Goal: Task Accomplishment & Management: Manage account settings

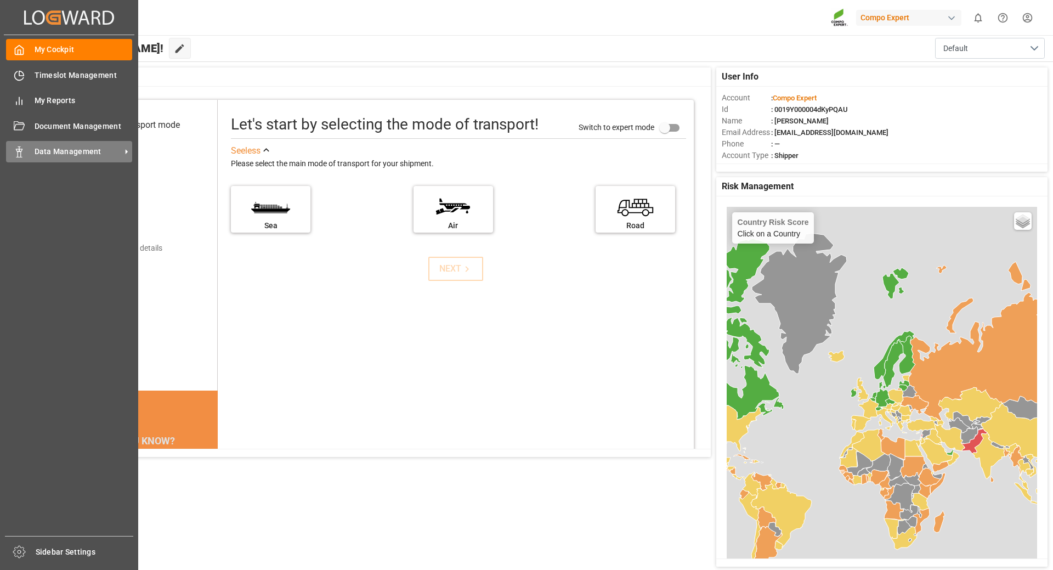
click at [69, 151] on span "Data Management" at bounding box center [78, 152] width 87 height 12
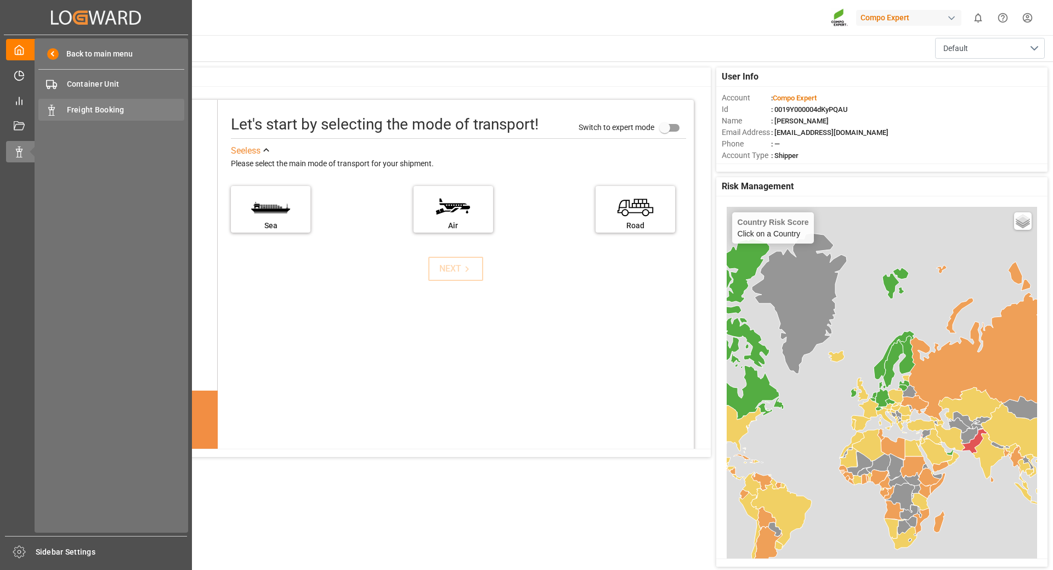
click at [89, 104] on span "Freight Booking" at bounding box center [126, 110] width 118 height 12
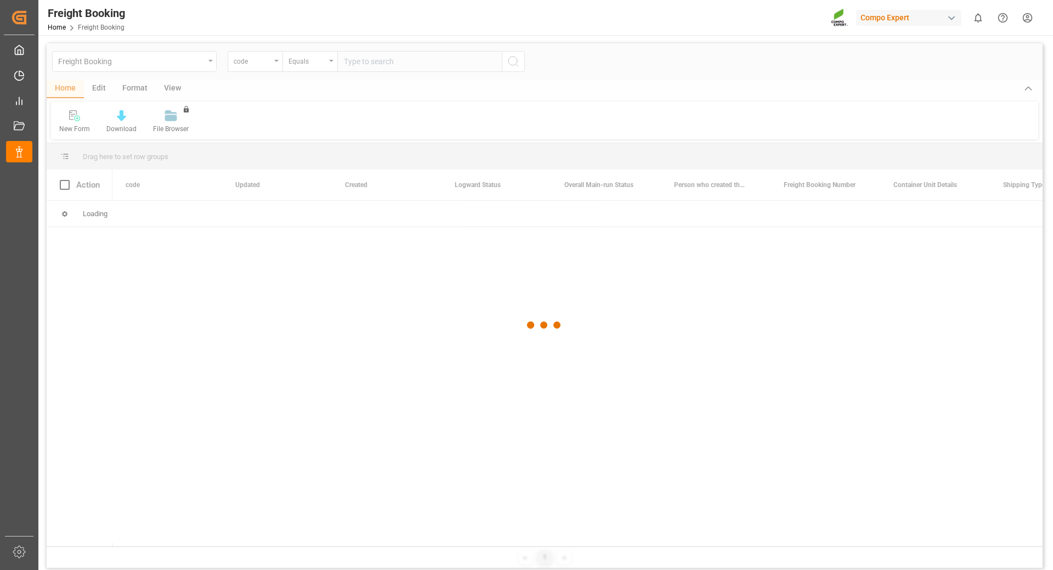
click at [268, 63] on div at bounding box center [545, 324] width 996 height 563
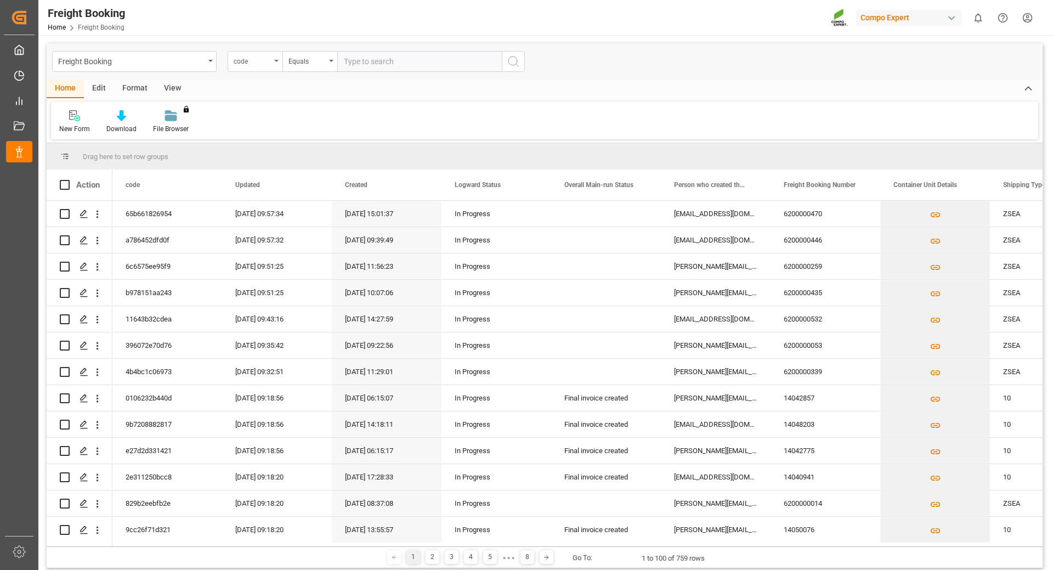
click at [275, 63] on div "code" at bounding box center [255, 61] width 55 height 21
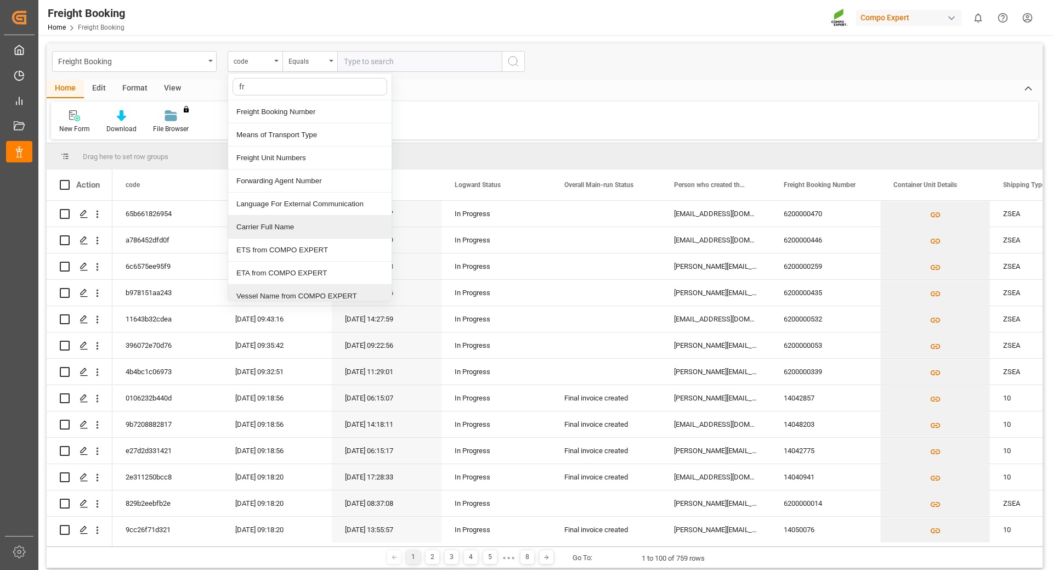
type input "fre"
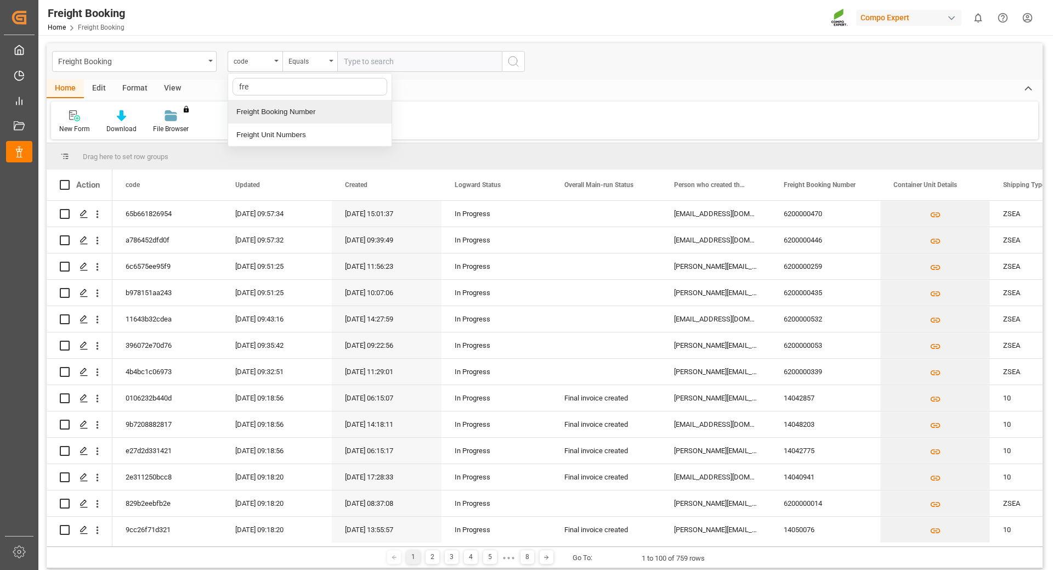
click at [260, 109] on div "Freight Booking Number" at bounding box center [309, 111] width 163 height 23
click at [396, 60] on input "text" at bounding box center [419, 61] width 165 height 21
click at [376, 59] on input "text" at bounding box center [419, 61] width 165 height 21
type input "6200000458"
click at [506, 66] on button "search button" at bounding box center [513, 61] width 23 height 21
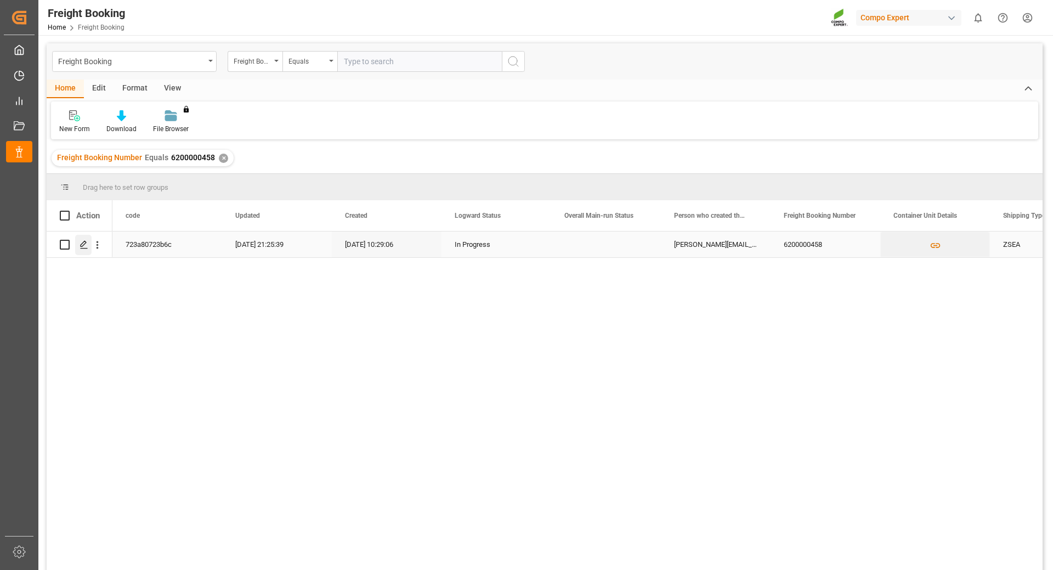
click at [83, 243] on icon "Press SPACE to select this row." at bounding box center [84, 244] width 9 height 9
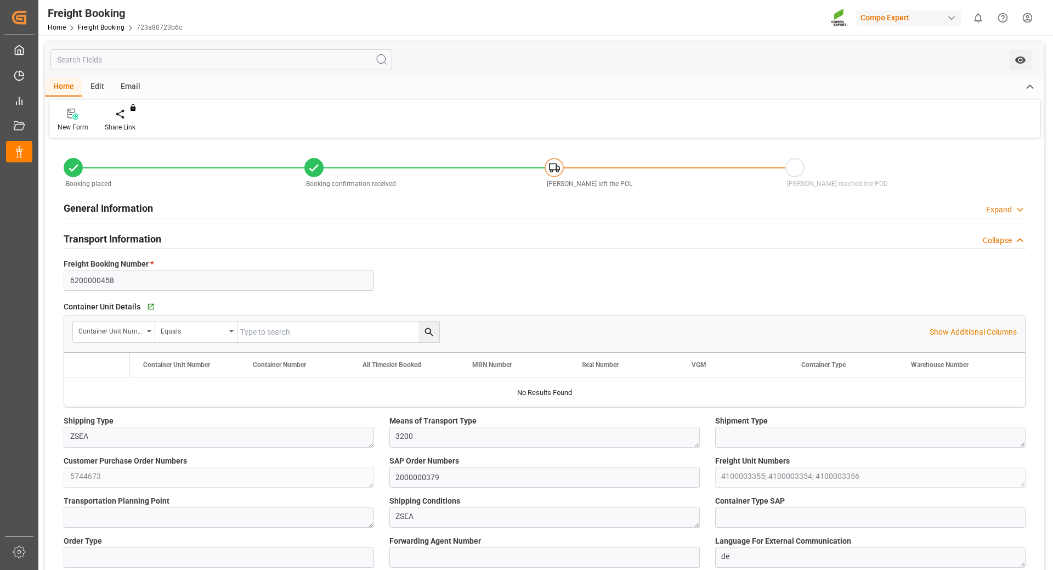
type input "[PERSON_NAME]"
type input "[PERSON_NAME] Group"
type input "9246607"
type input "BEANR"
type input "ARZAE"
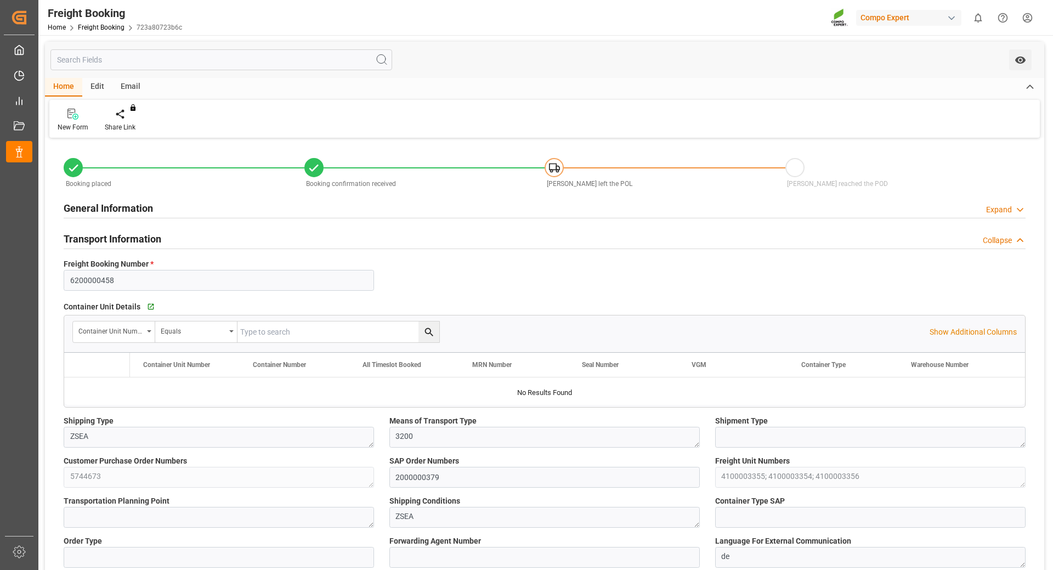
type input "0"
type input "140220"
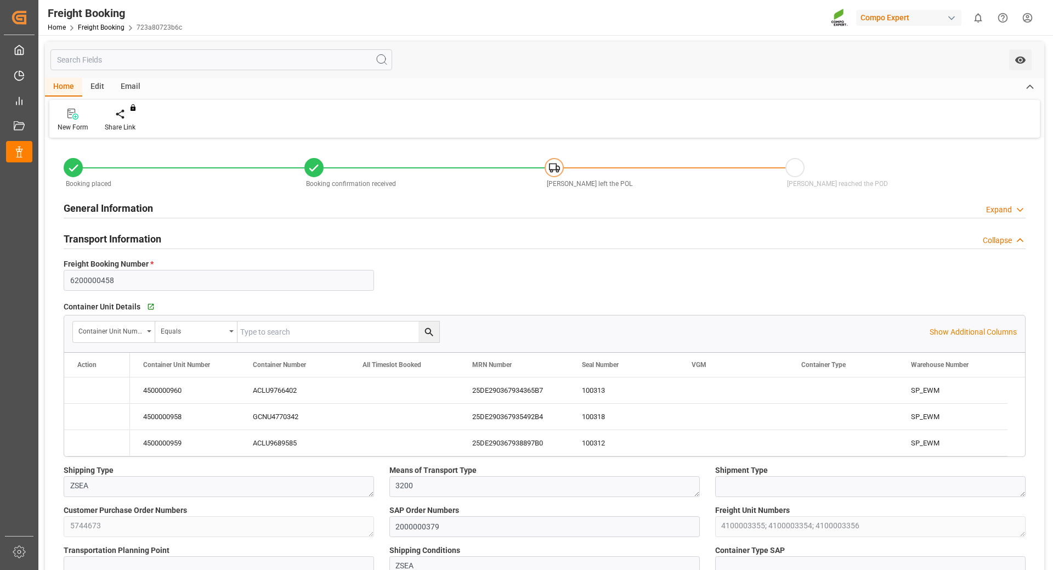
type input "[DATE] 01:00"
type input "[DATE] 06:00"
type input "[DATE] 23:00"
type input "[DATE] 16:53"
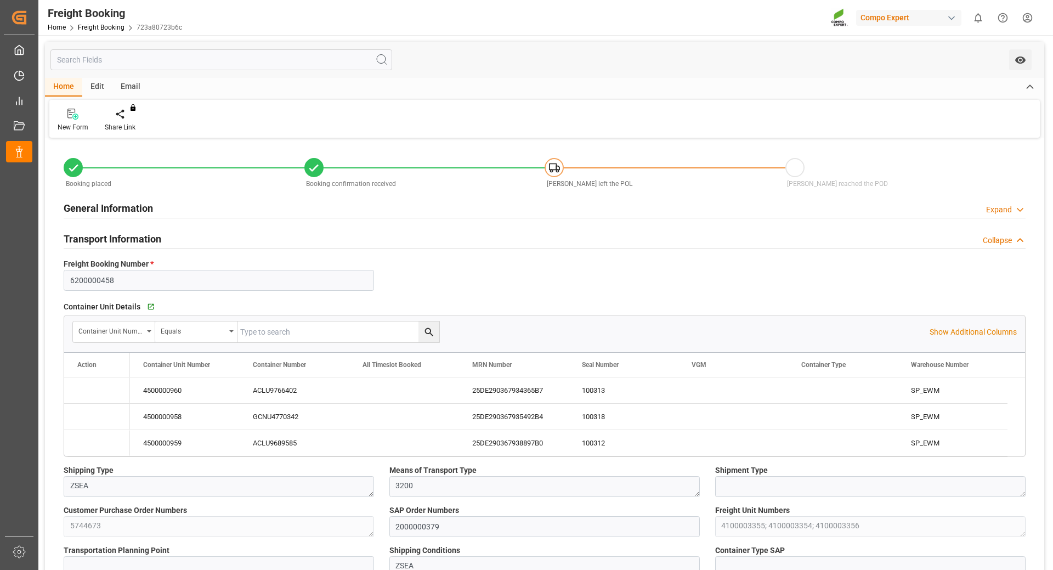
type input "[DATE] 10:29"
type input "[DATE] 13:45"
type input "[DATE] 13:38"
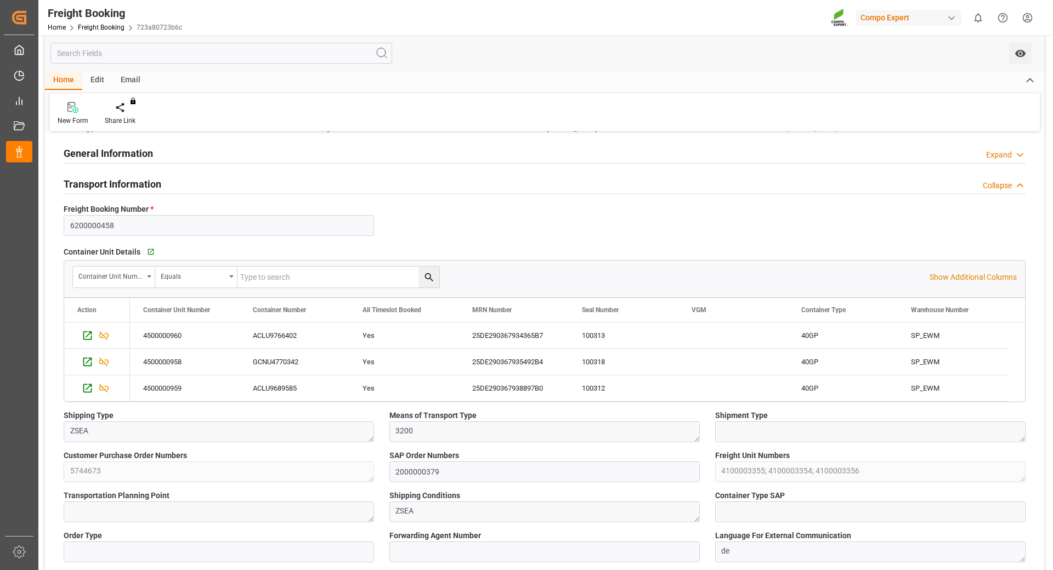
scroll to position [110, 0]
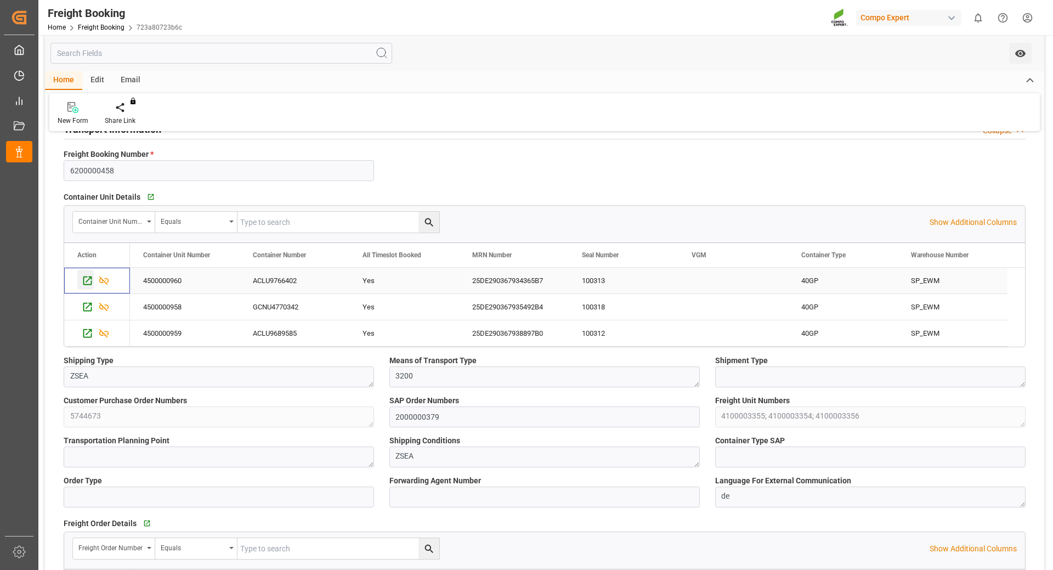
click at [84, 280] on icon "Press SPACE to select this row." at bounding box center [87, 280] width 9 height 9
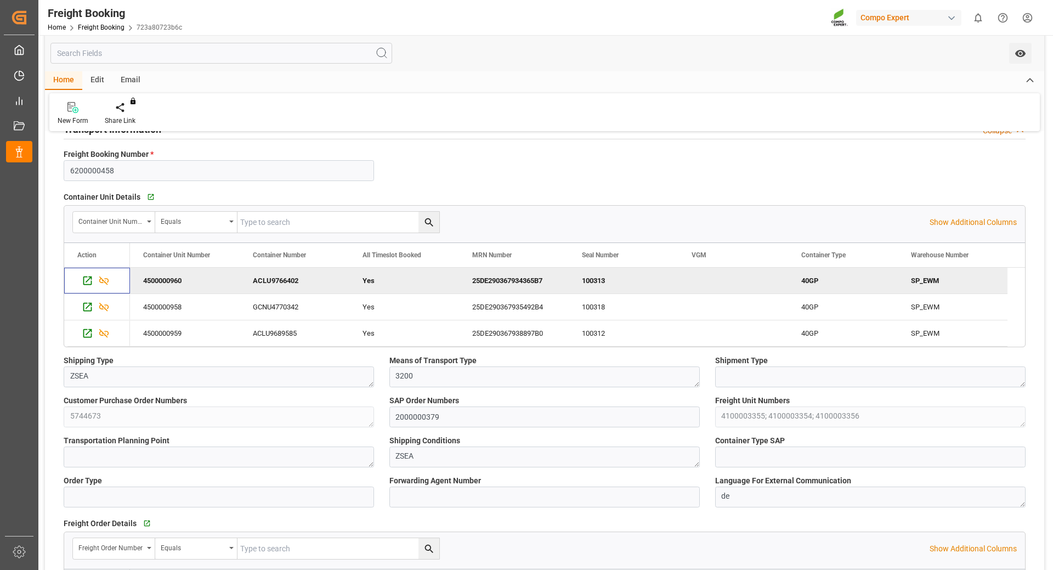
scroll to position [0, 0]
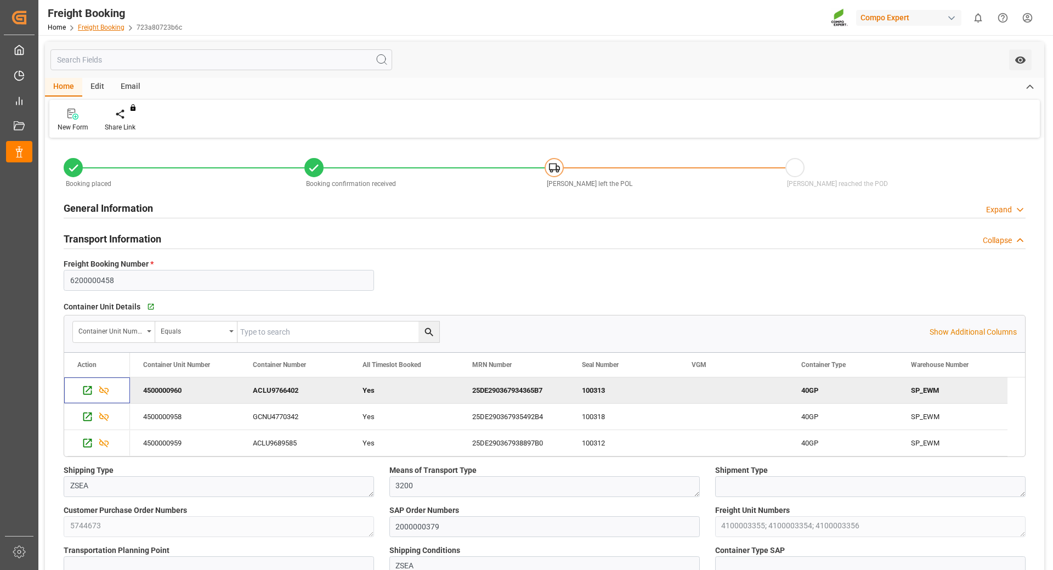
click at [92, 29] on link "Freight Booking" at bounding box center [101, 28] width 47 height 8
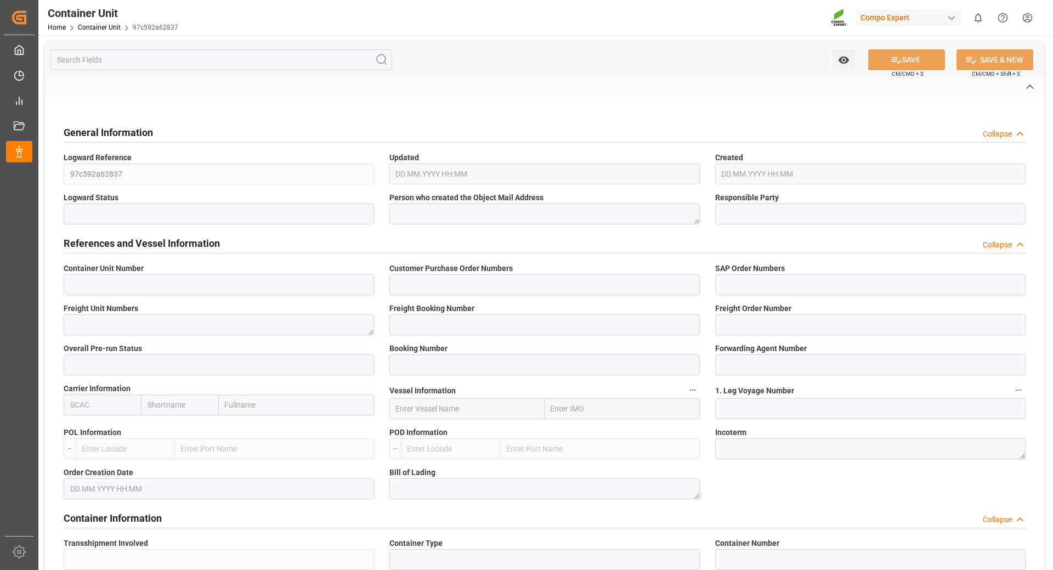
type input "4500000960"
type input "5744673"
type input "2000000379"
type textarea "4100003356"
type input "6200000458"
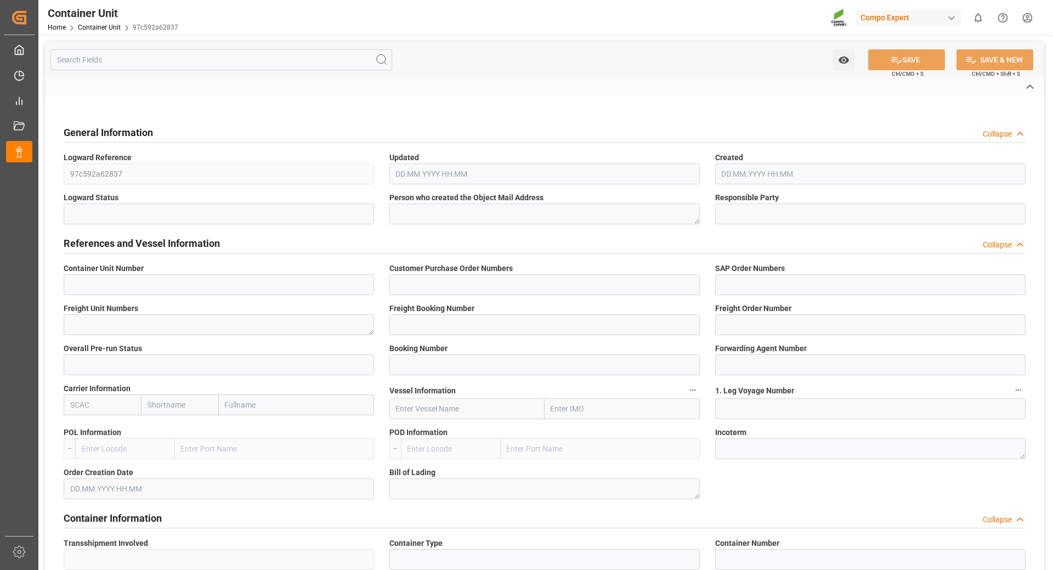
type input "6100001445"
type input "2"
type input "S328053038"
type input "6600387"
type input "GRIU"
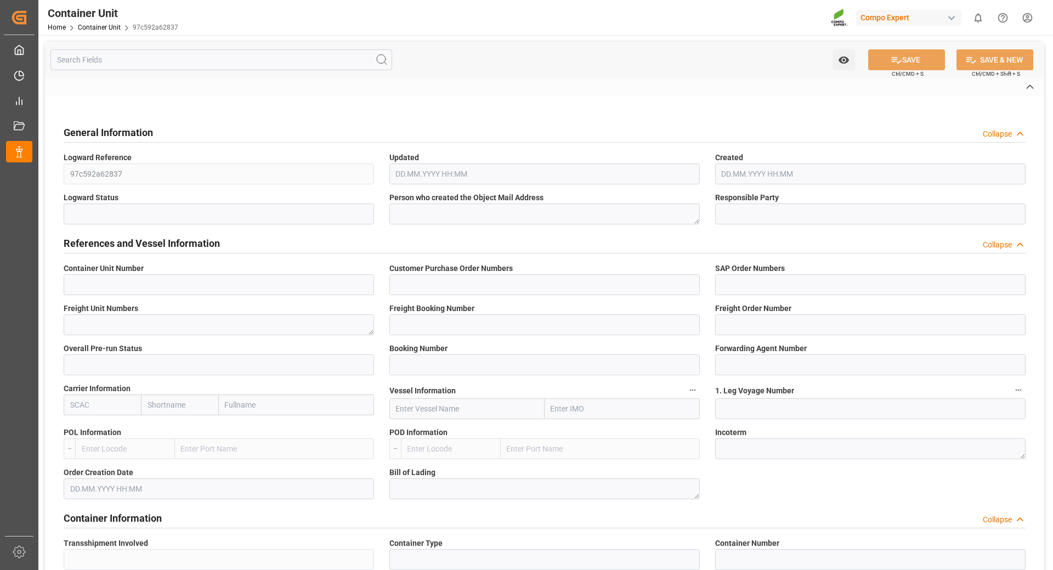
type input "[GEOGRAPHIC_DATA]"
type input "[PERSON_NAME]"
type textarea "CIF"
type input "No"
type input "40GP"
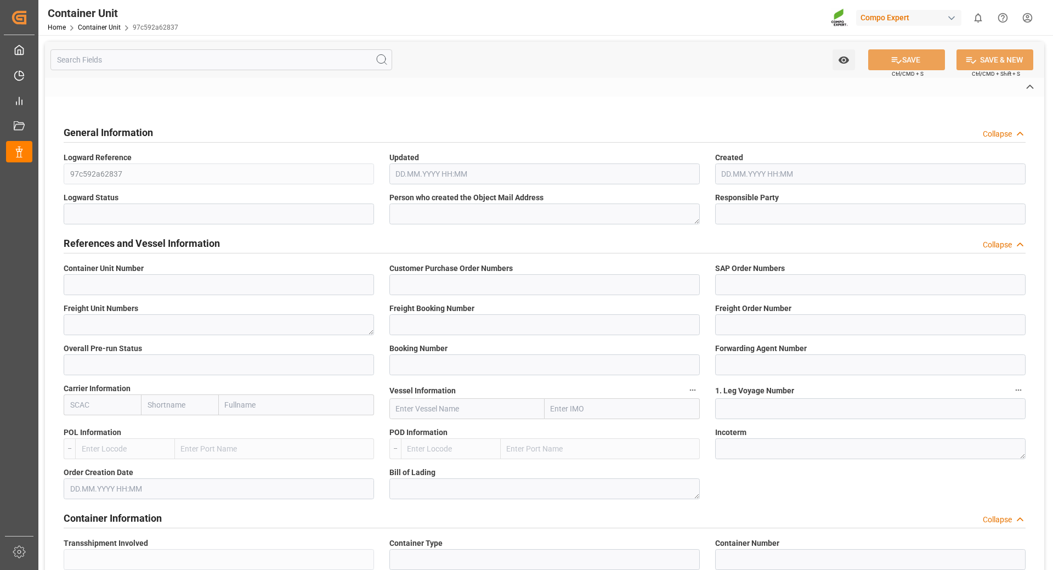
type input "ACLU9766402"
type input "100313"
type input "2"
type input "25DE290367934365B7"
type textarea "ZSEA"
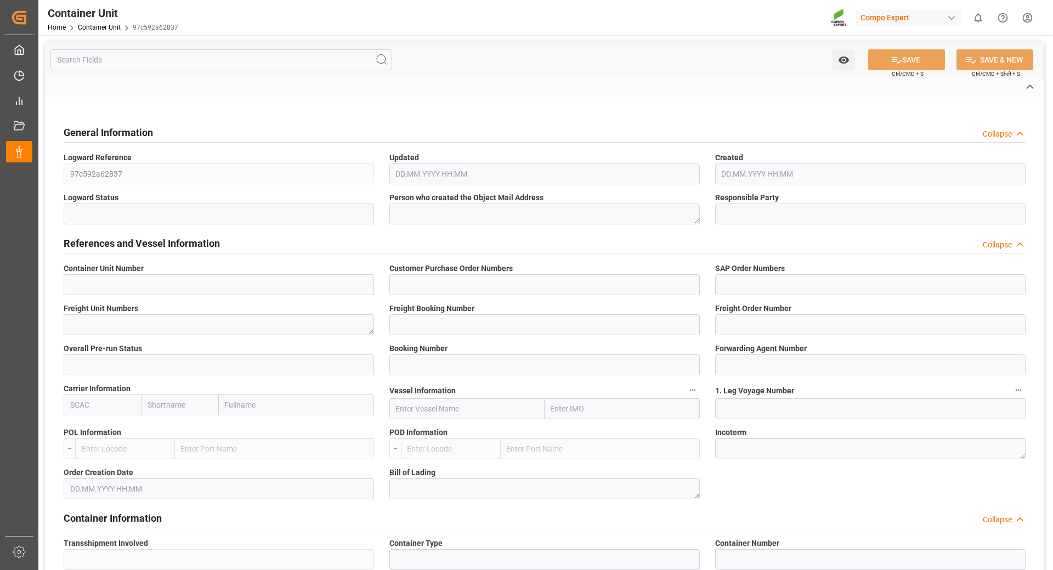
type textarea "ZSEA"
type textarea "1429"
type input "Argentina"
type input "EUR"
type textarea "3200"
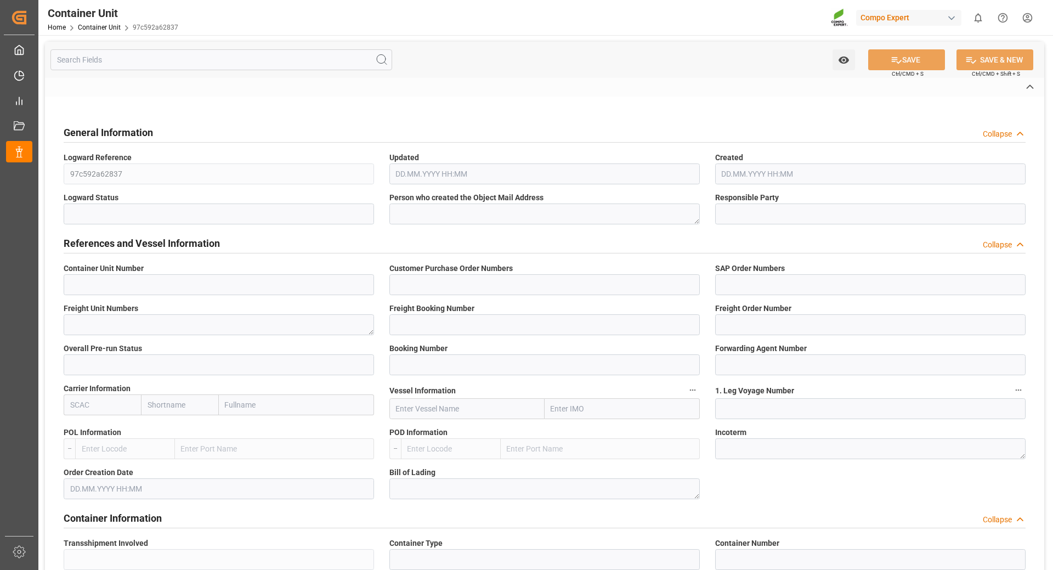
type textarea "EST TE-MAX 11-48 20kg (x45) ES, PT MTO"
type textarea "4306902899"
type input "ANTWERPEN"
type input "ZARATE"
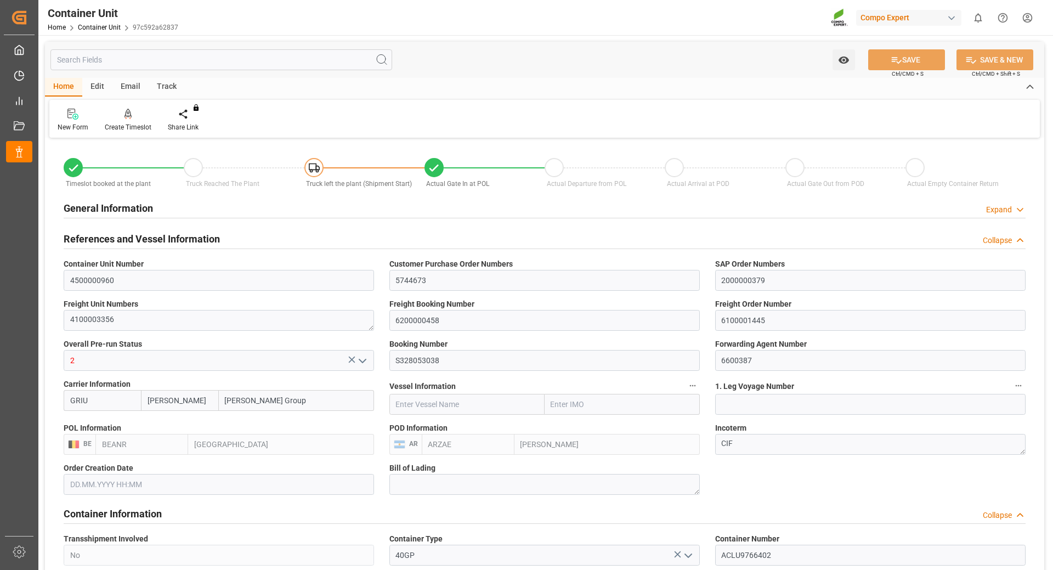
type input "[PERSON_NAME]"
type input "[PERSON_NAME] Group"
type input "BEANR"
type input "ARZAE"
type input "7"
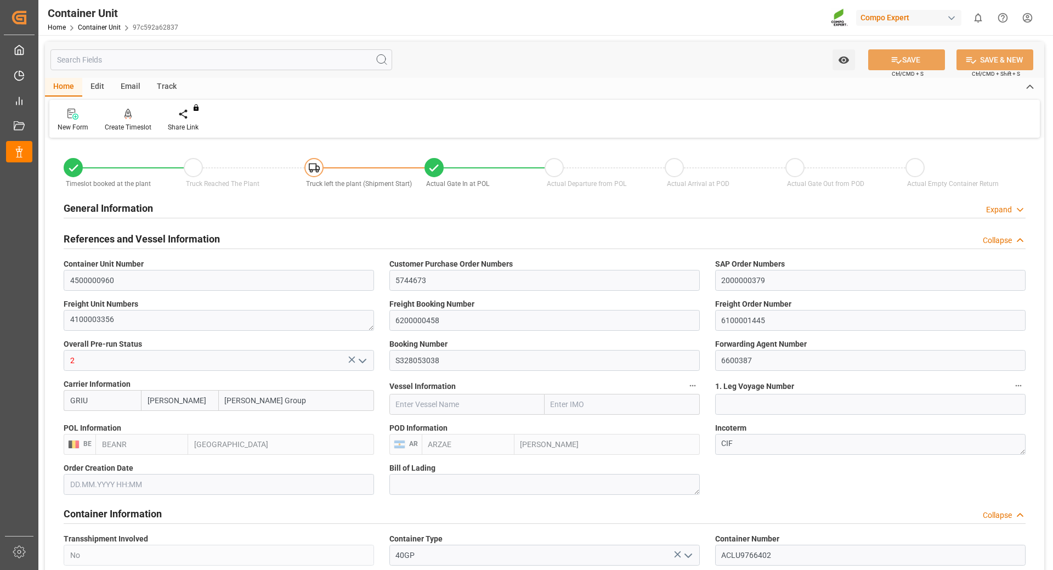
type input "0"
type input "8"
type input "0"
type input "35977.5"
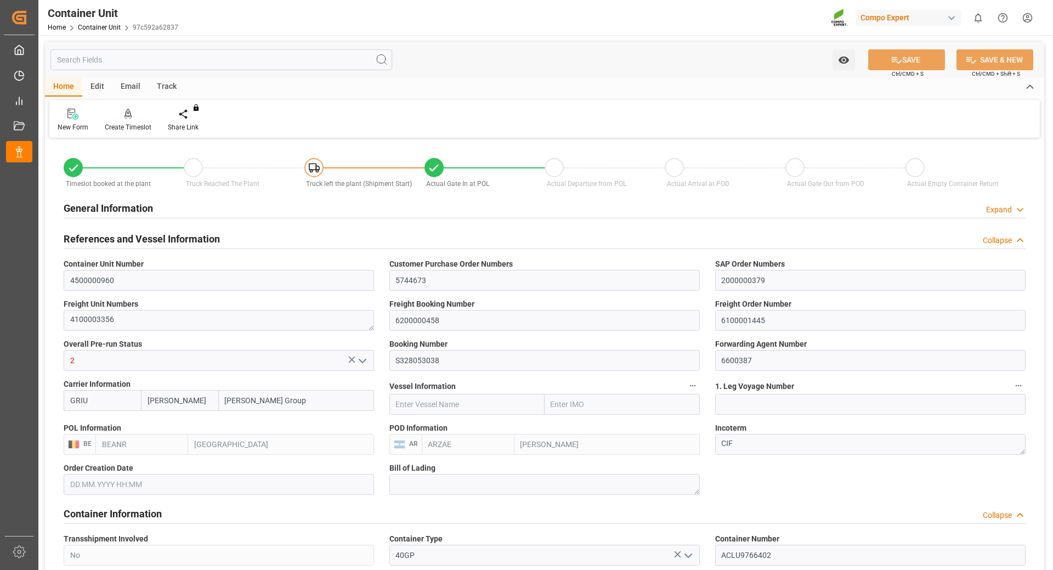
type input "BEANR"
type input "ARZAE"
type input "02.09.2025"
type input "02.09.2025 18:31"
type input "[DATE] 23:00"
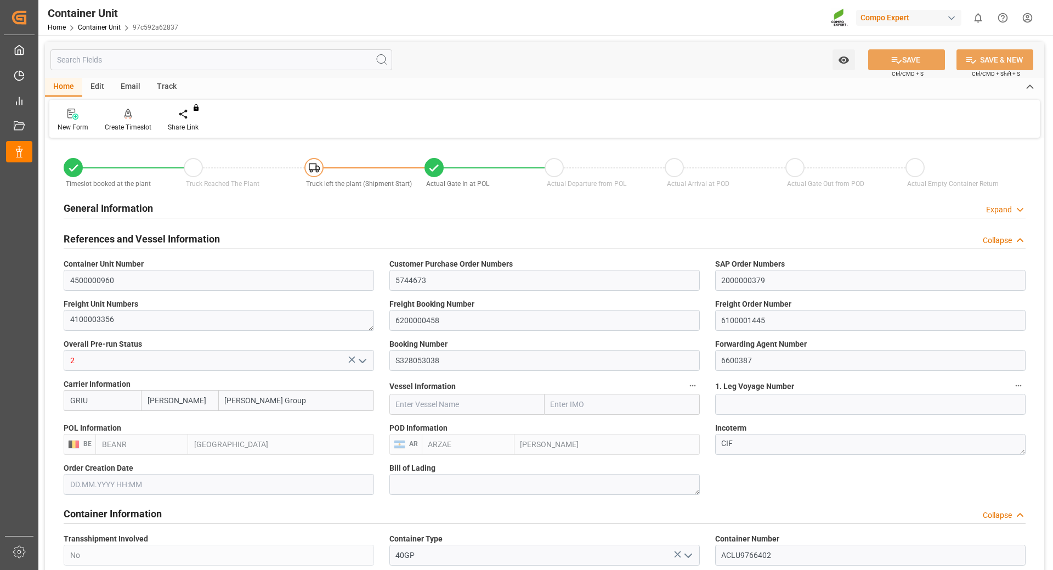
type input "09.09.2025 23:27"
type input "[DATE] 16:53"
type input "05.10.2025 17:34"
click at [96, 26] on link "Container Unit" at bounding box center [99, 28] width 43 height 8
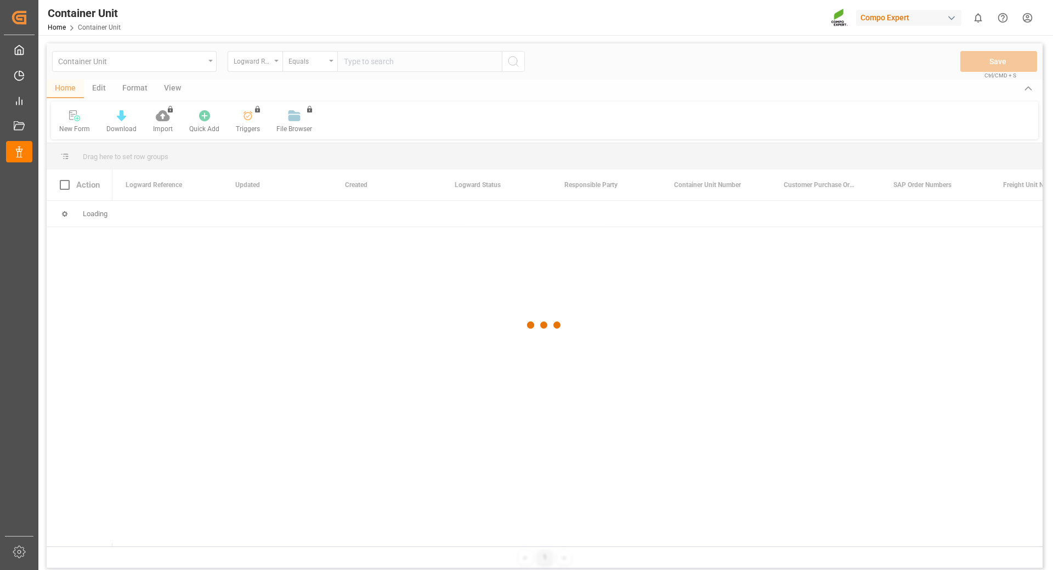
click at [276, 64] on div at bounding box center [545, 324] width 996 height 563
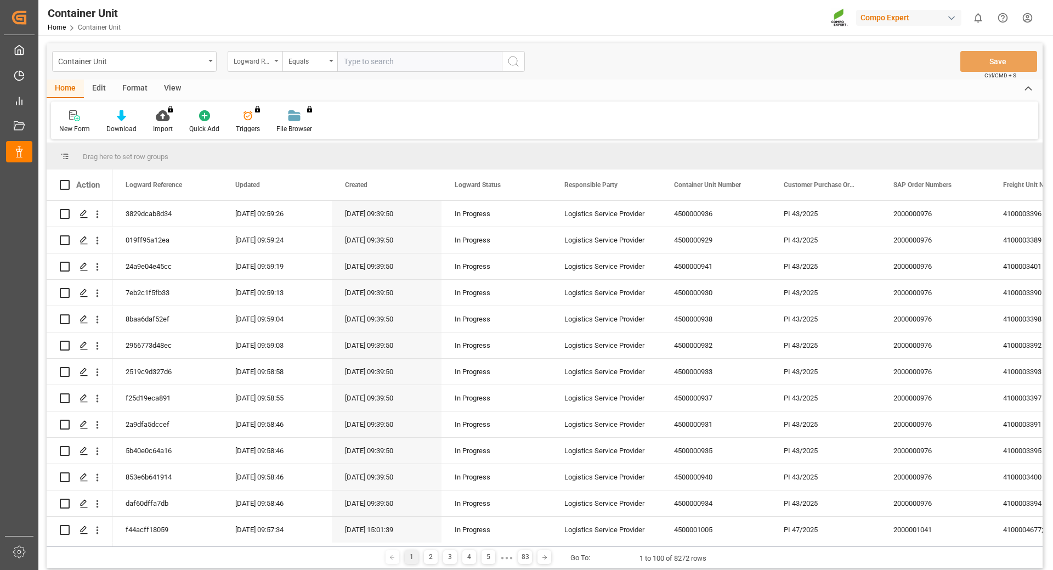
click at [276, 61] on icon "open menu" at bounding box center [276, 61] width 4 height 2
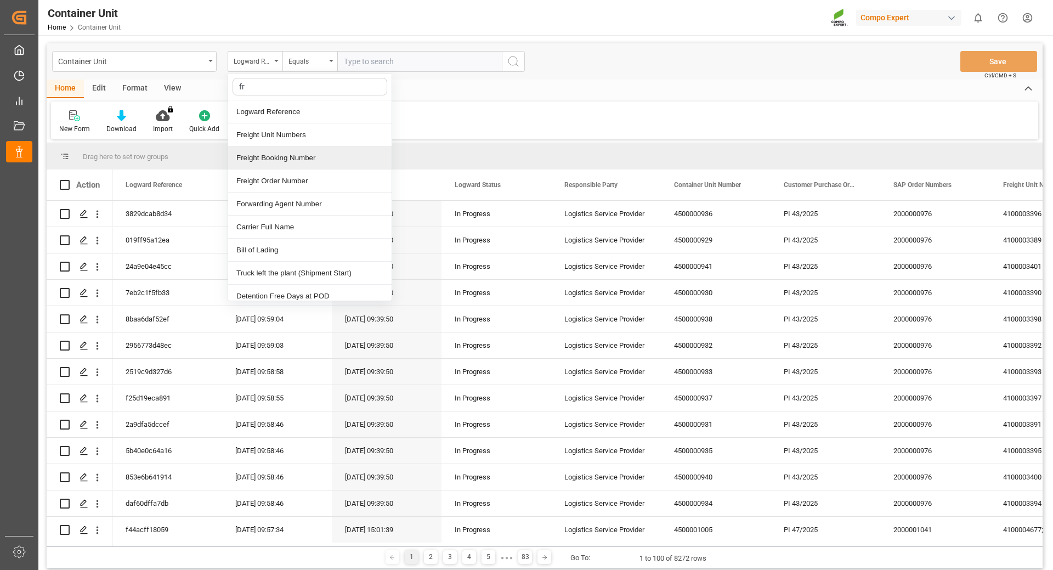
type input "fre"
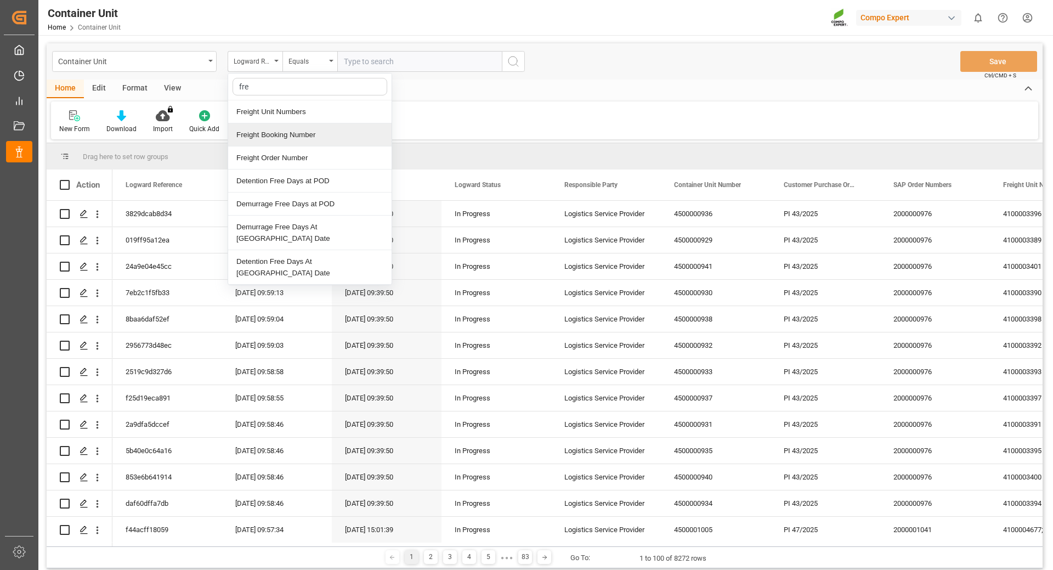
click at [280, 138] on div "Freight Booking Number" at bounding box center [309, 134] width 163 height 23
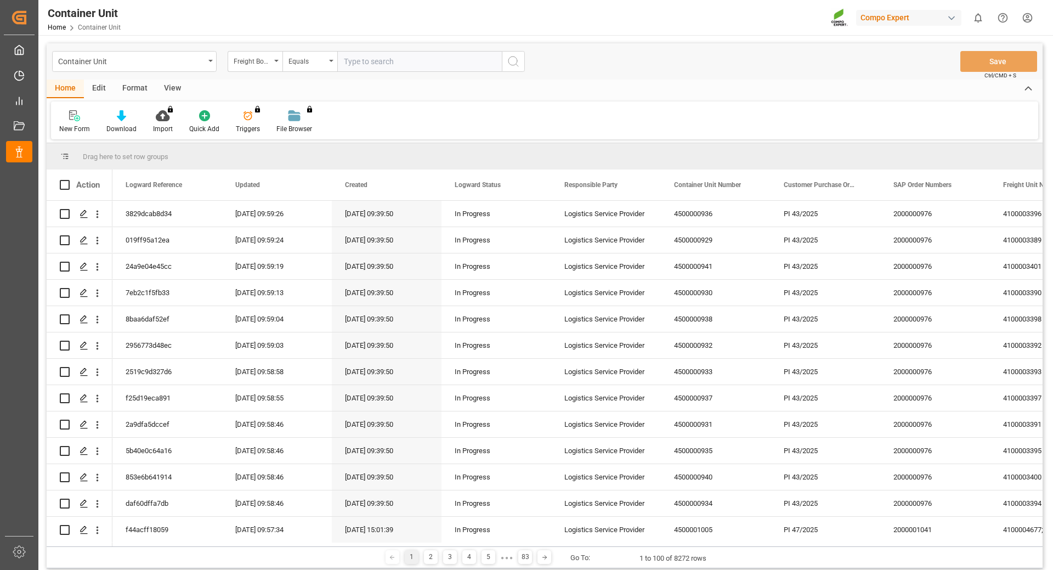
click at [373, 59] on input "text" at bounding box center [419, 61] width 165 height 21
drag, startPoint x: 353, startPoint y: 59, endPoint x: 359, endPoint y: 64, distance: 7.4
click at [354, 59] on input "6200000477" at bounding box center [419, 61] width 165 height 21
type input "6200000477"
click at [514, 60] on icon "search button" at bounding box center [513, 61] width 13 height 13
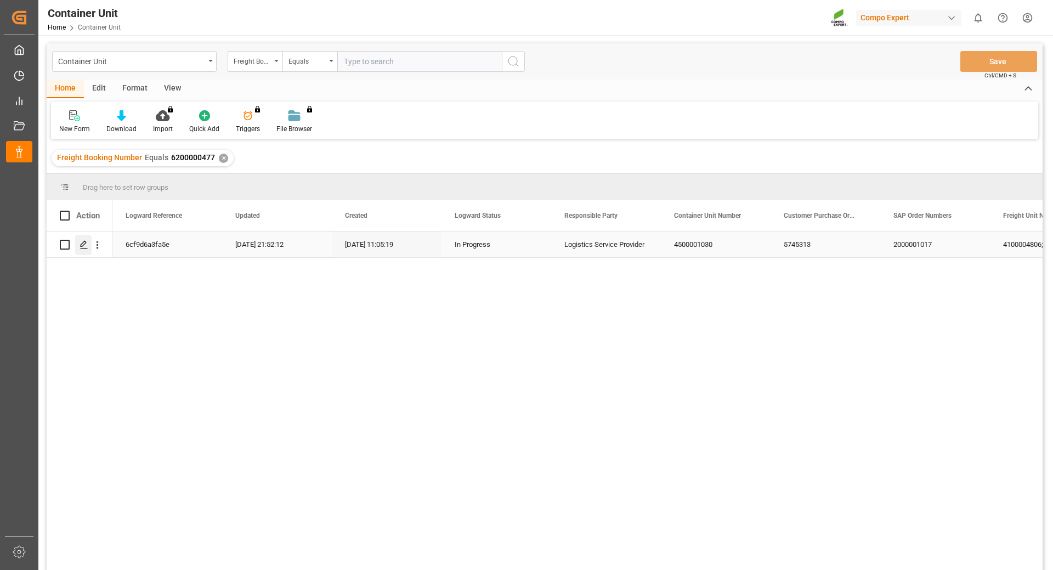
click at [82, 250] on div "Press SPACE to select this row." at bounding box center [83, 245] width 16 height 20
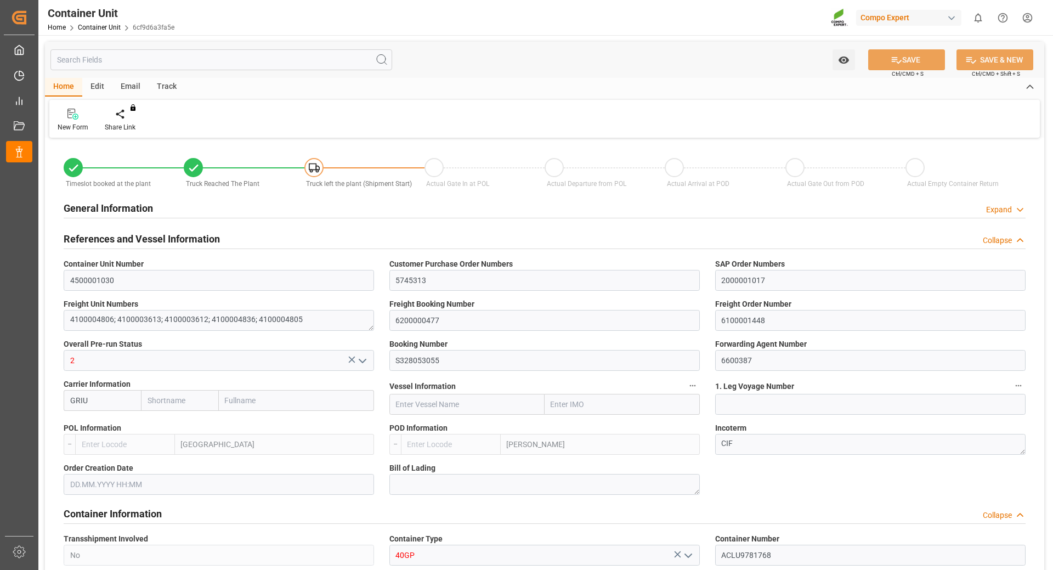
type input "[PERSON_NAME]"
type input "[PERSON_NAME] Group"
type input "BEANR"
type input "ARZAE"
type input "7"
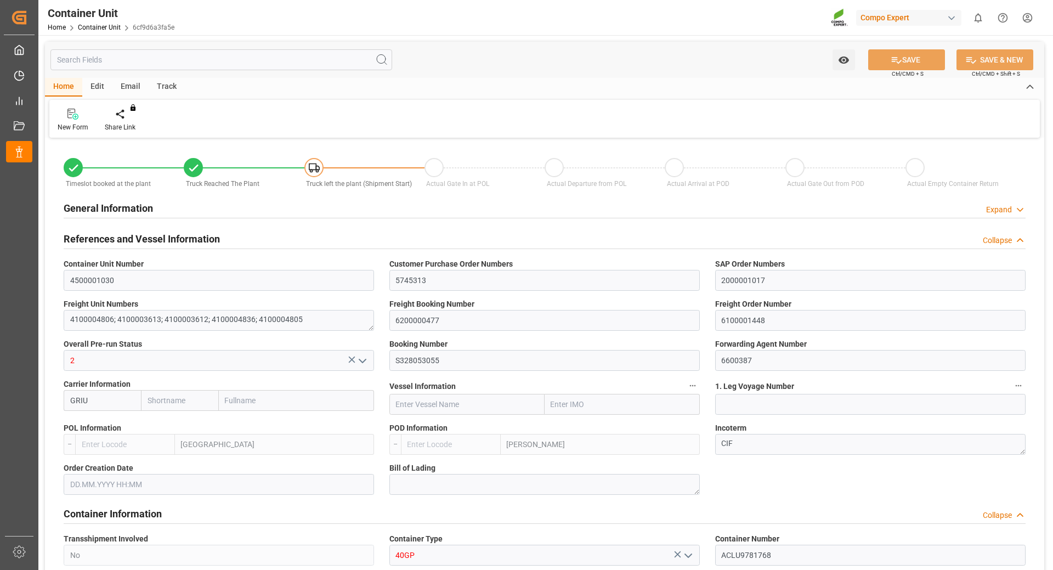
type input "0"
type input "8"
type input "0"
type input "65286"
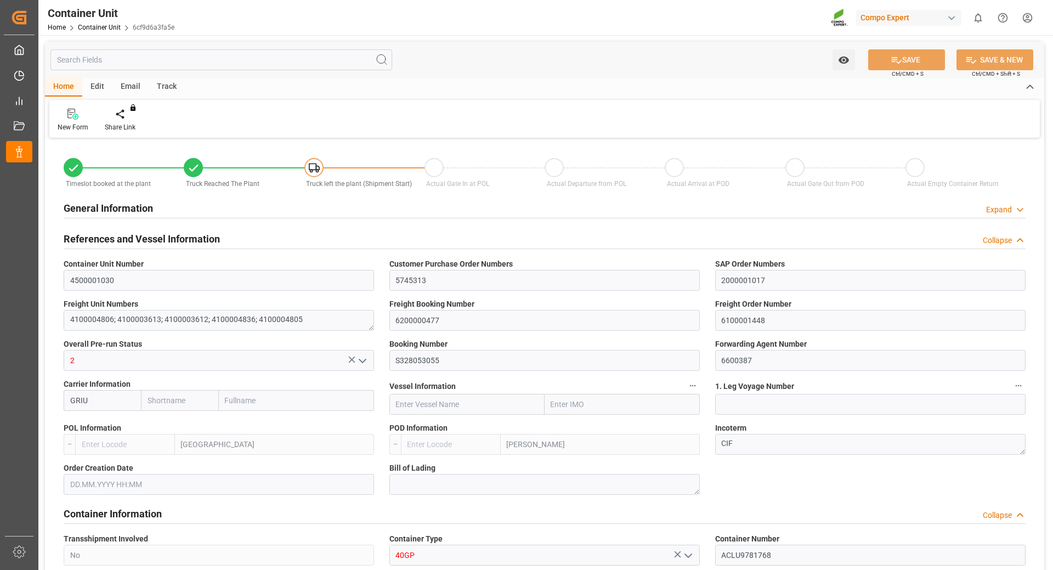
type input "BEANR"
type input "ARZAE"
type input "02.09.2025 18:36"
type input "02.09.2025"
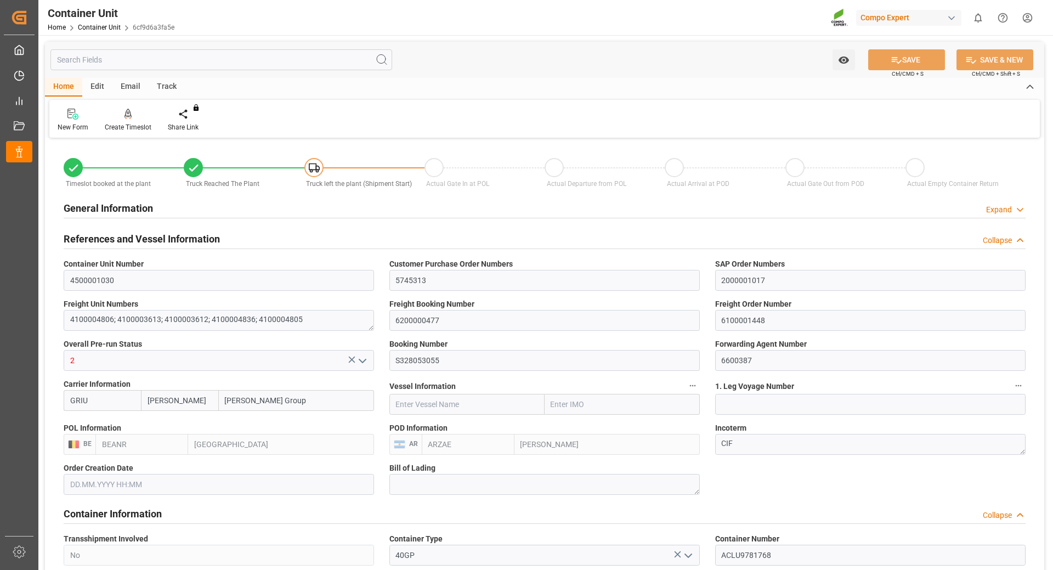
type input "[DATE] 23:00"
type input "09.09.2025 23:27"
type input "[DATE] 16:53"
type input "05.10.2025 17:34"
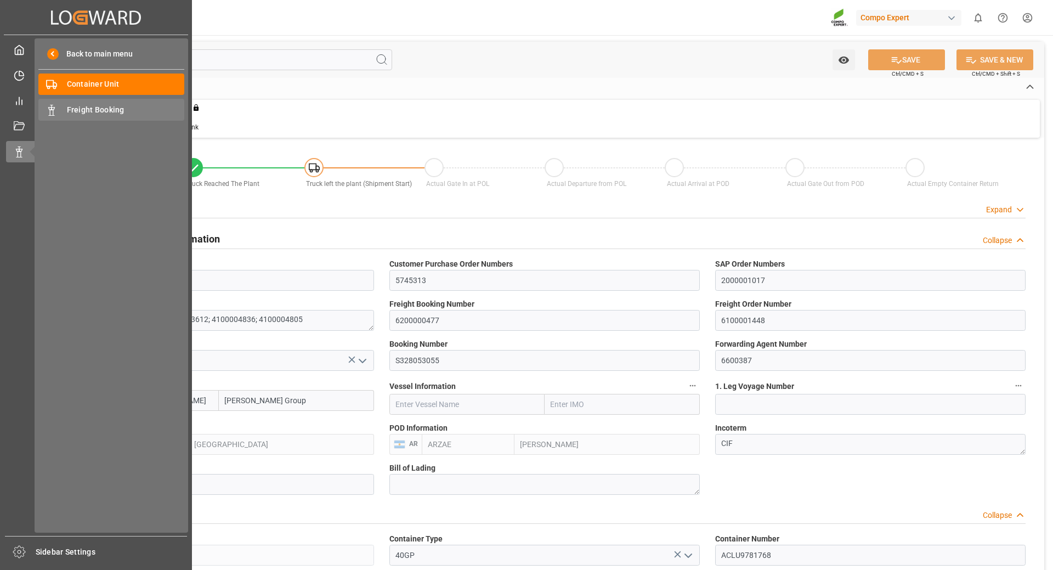
click at [84, 111] on span "Freight Booking" at bounding box center [126, 110] width 118 height 12
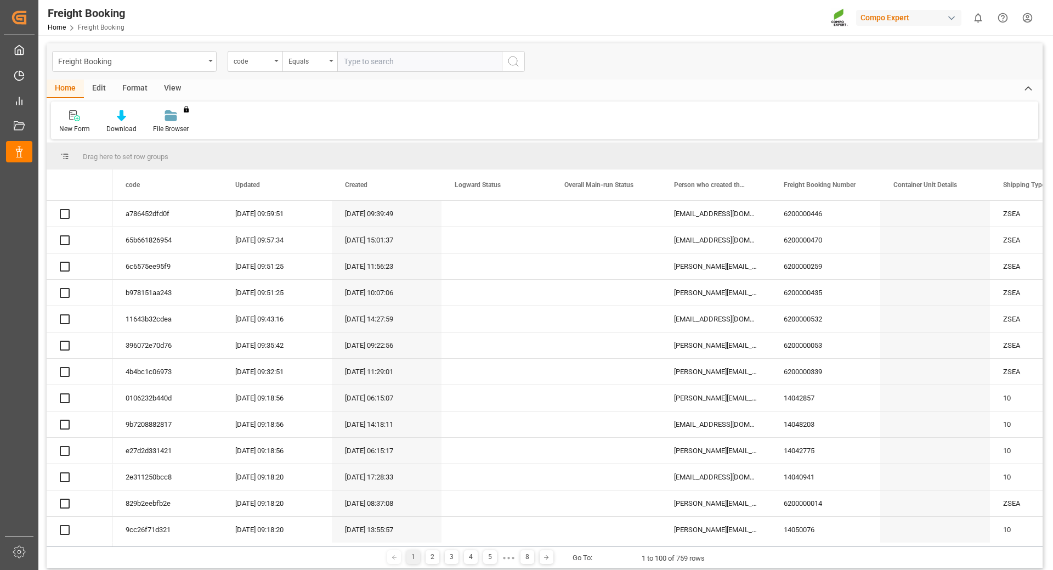
click at [376, 62] on input "text" at bounding box center [419, 61] width 165 height 21
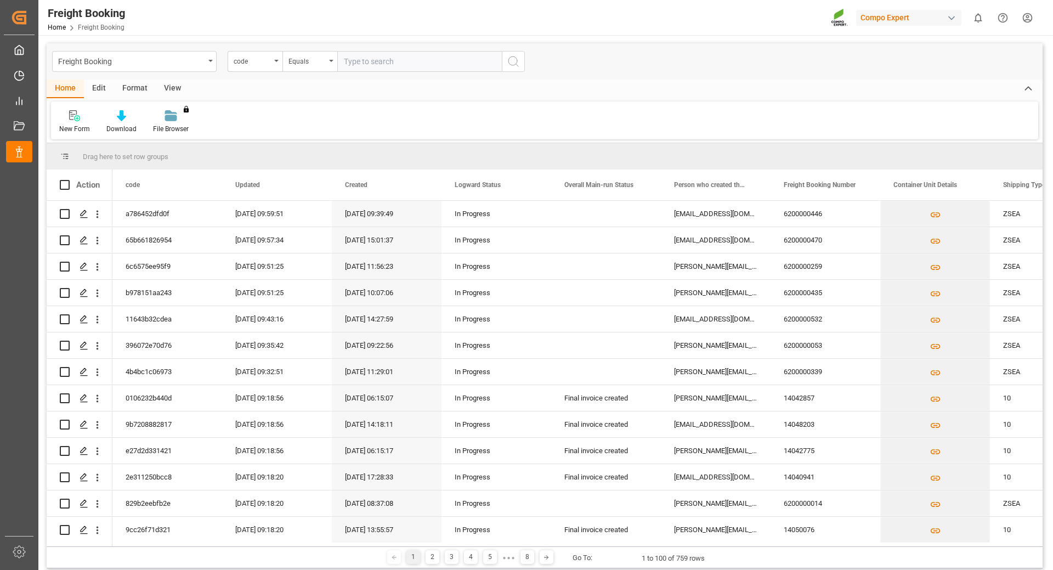
click at [376, 62] on input "text" at bounding box center [419, 61] width 165 height 21
type input "6200000477"
click at [509, 60] on icon "search button" at bounding box center [513, 61] width 13 height 13
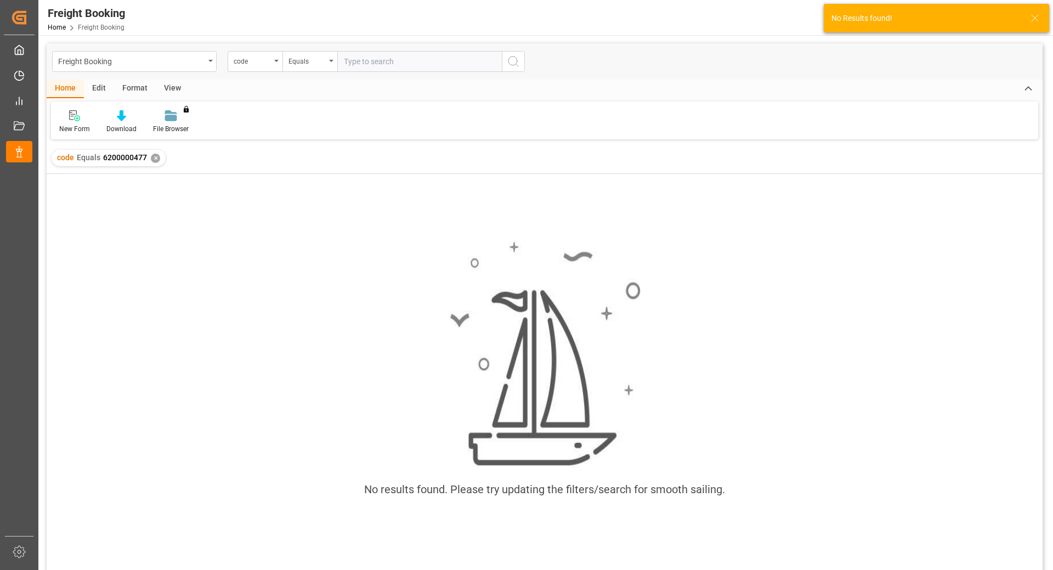
click at [152, 162] on div "✕" at bounding box center [155, 158] width 9 height 9
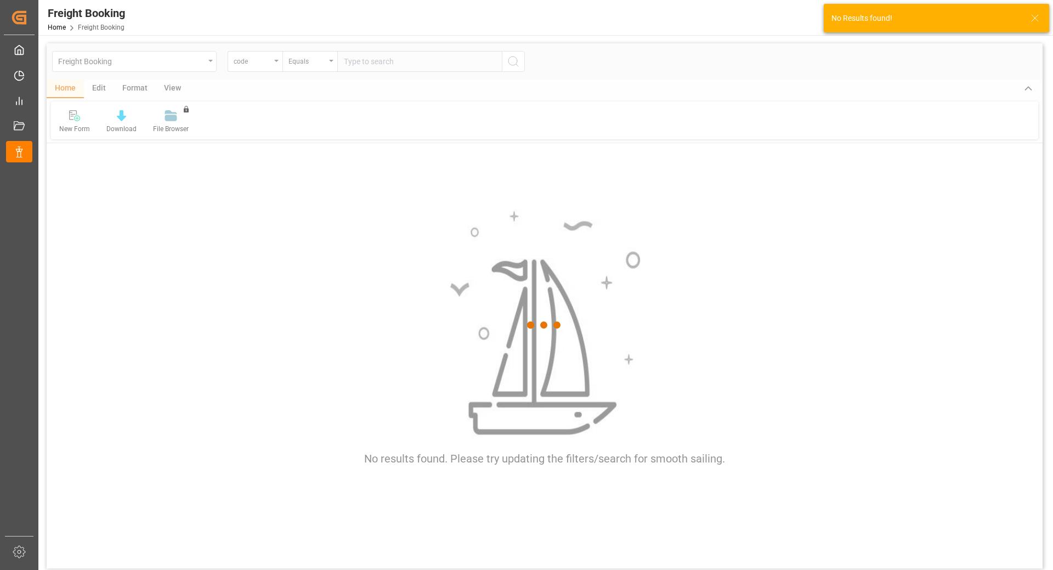
click at [365, 63] on div at bounding box center [545, 324] width 996 height 563
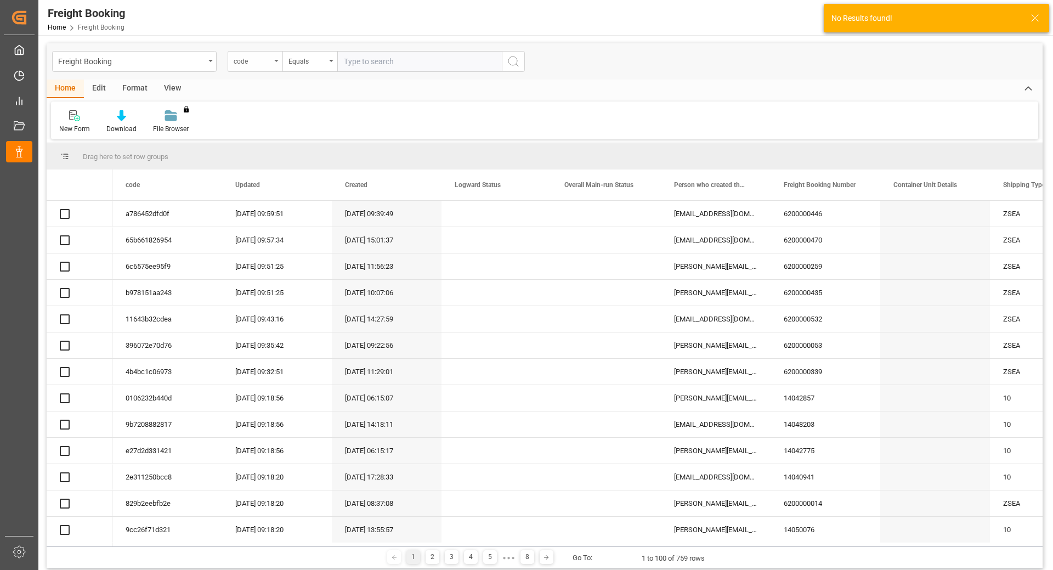
click at [279, 65] on div "code" at bounding box center [255, 61] width 55 height 21
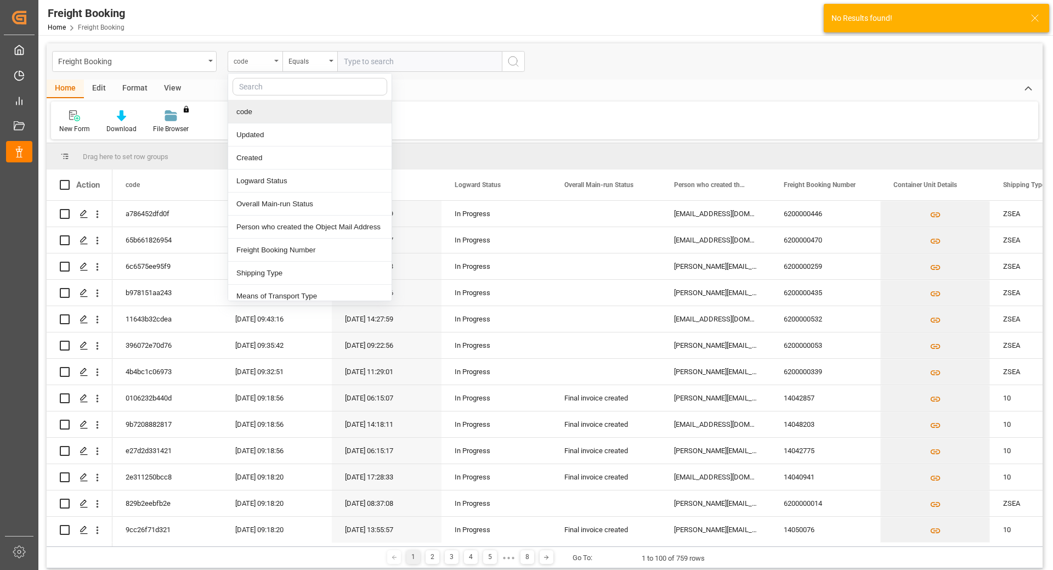
click at [277, 63] on div "code" at bounding box center [255, 61] width 55 height 21
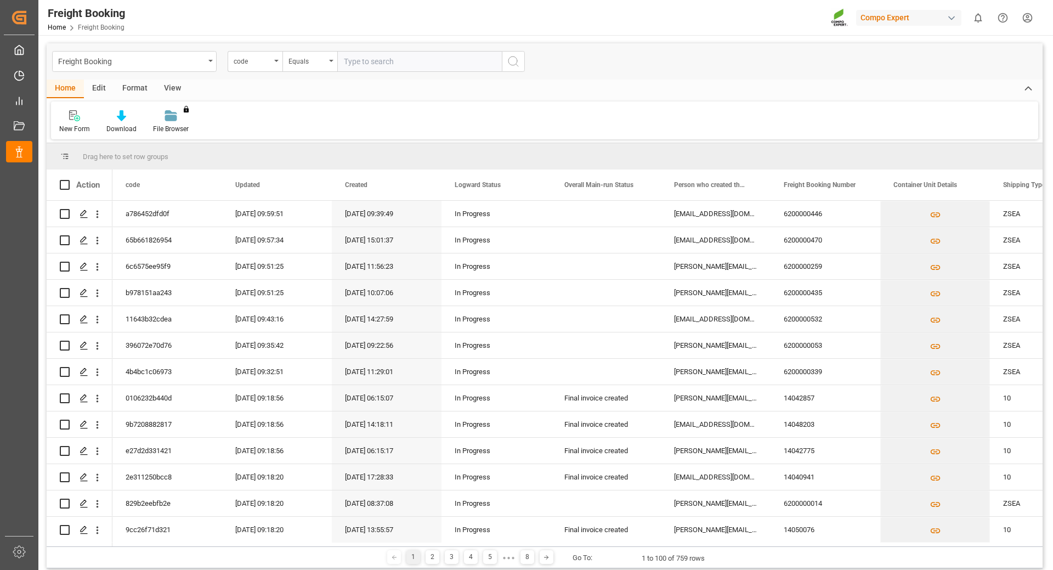
click at [369, 58] on input "text" at bounding box center [419, 61] width 165 height 21
type input "6200000477"
click at [275, 61] on icon "open menu" at bounding box center [276, 61] width 4 height 2
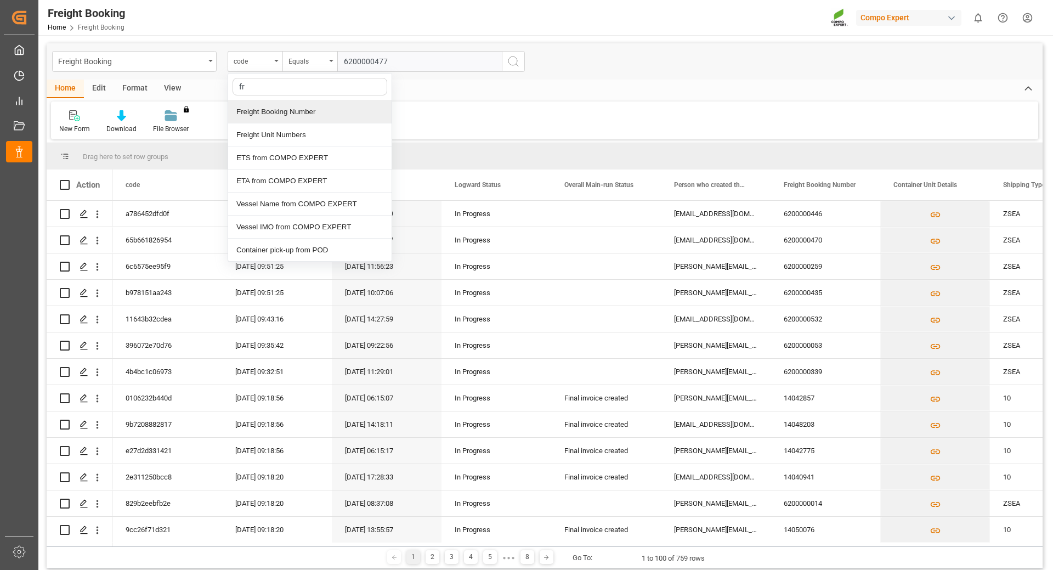
type input "fre"
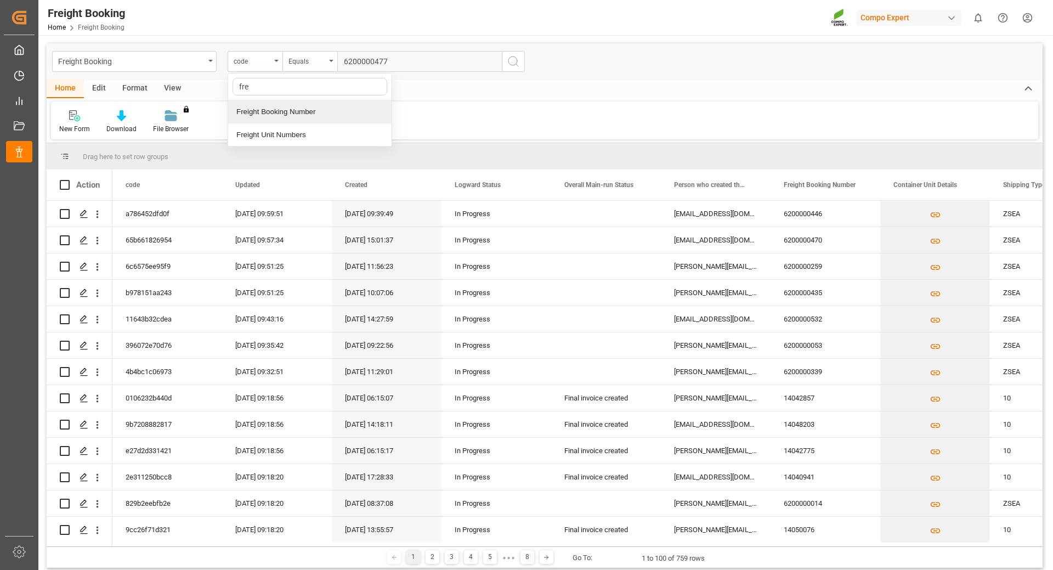
click at [277, 110] on div "Freight Booking Number" at bounding box center [309, 111] width 163 height 23
click at [381, 60] on input "text" at bounding box center [419, 61] width 165 height 21
drag, startPoint x: 390, startPoint y: 60, endPoint x: 300, endPoint y: 59, distance: 89.9
click at [300, 59] on div "Freight Booking Number Equals 6200000477" at bounding box center [376, 61] width 297 height 21
type input "6200000477"
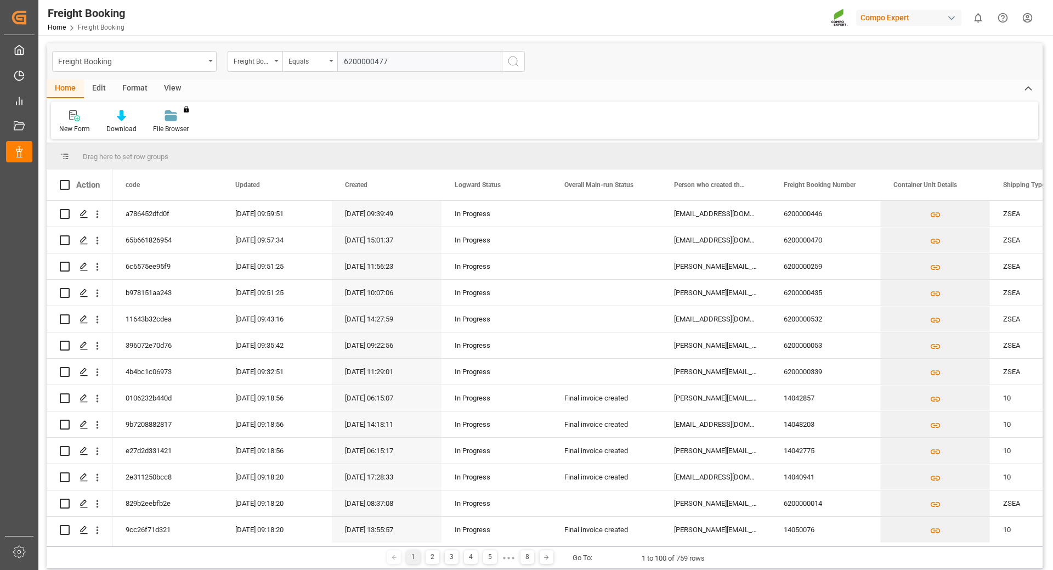
click at [514, 58] on icon "search button" at bounding box center [513, 61] width 13 height 13
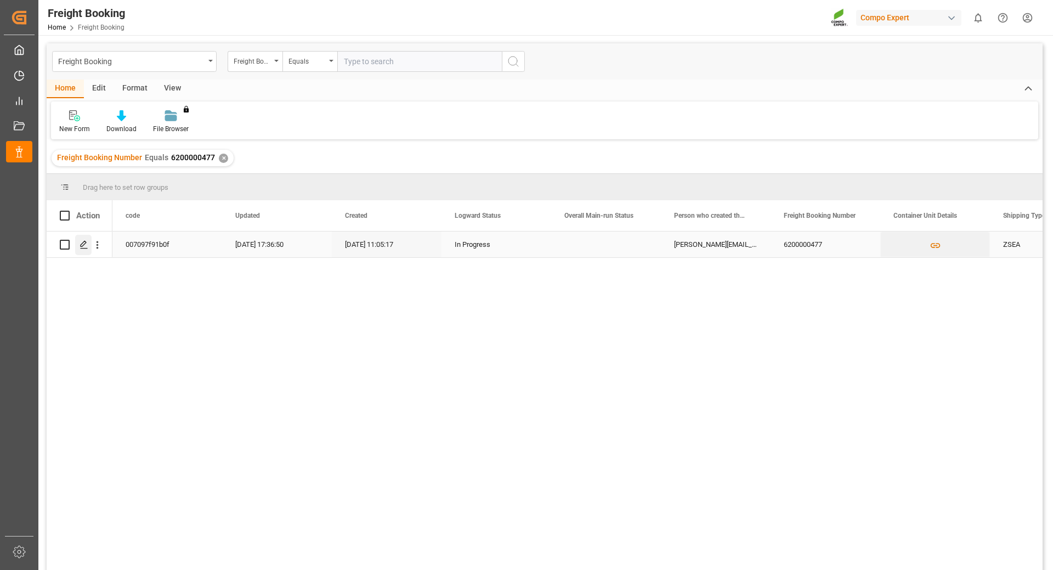
click at [82, 243] on icon "Press SPACE to select this row." at bounding box center [84, 244] width 9 height 9
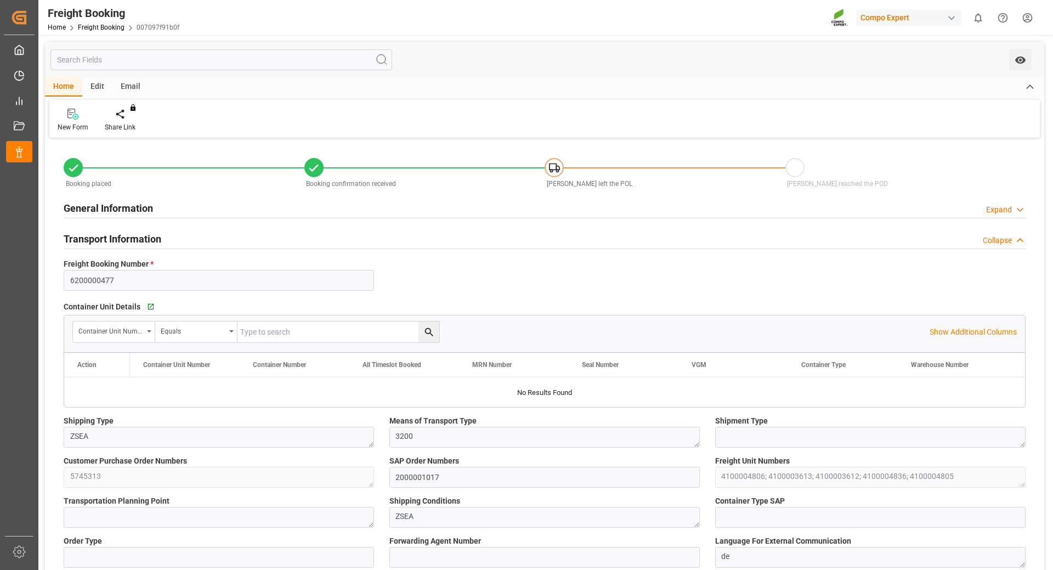
type input "[PERSON_NAME]"
type input "[PERSON_NAME] Group"
type input "9246607"
type input "BEANR"
type input "ARZAE"
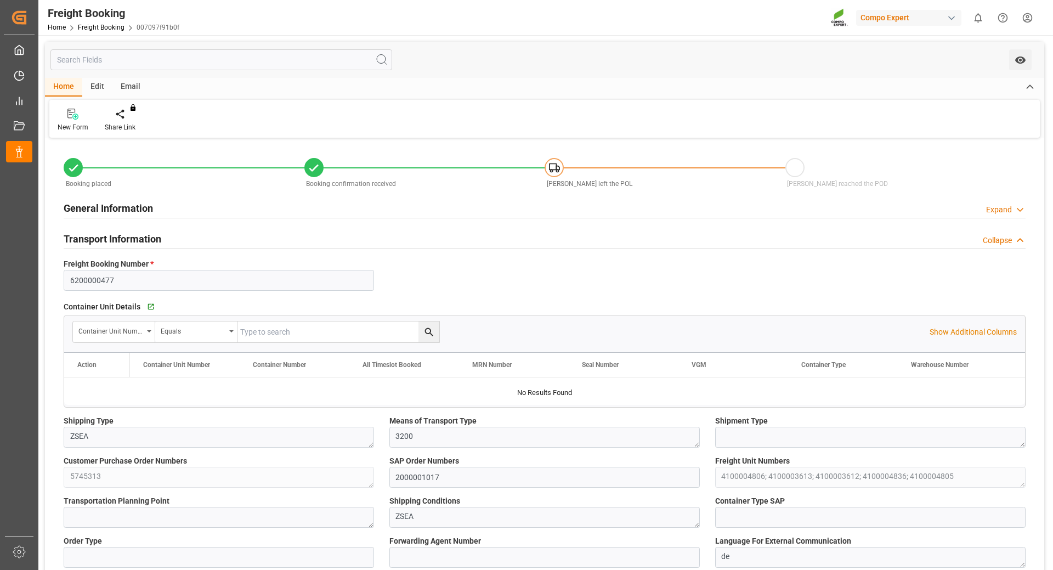
type input "0"
type input "65286"
type input "[DATE] 01:00"
type input "[DATE] 06:00"
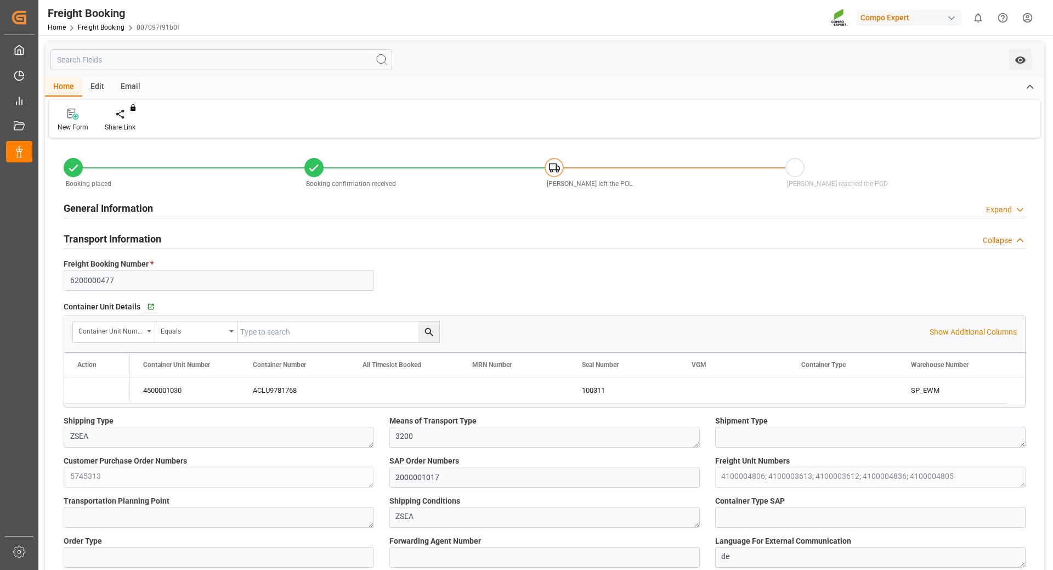
type input "[DATE] 23:00"
type input "[DATE] 16:53"
type input "14.08.2025 11:05"
type input "14.08.2025 11:07"
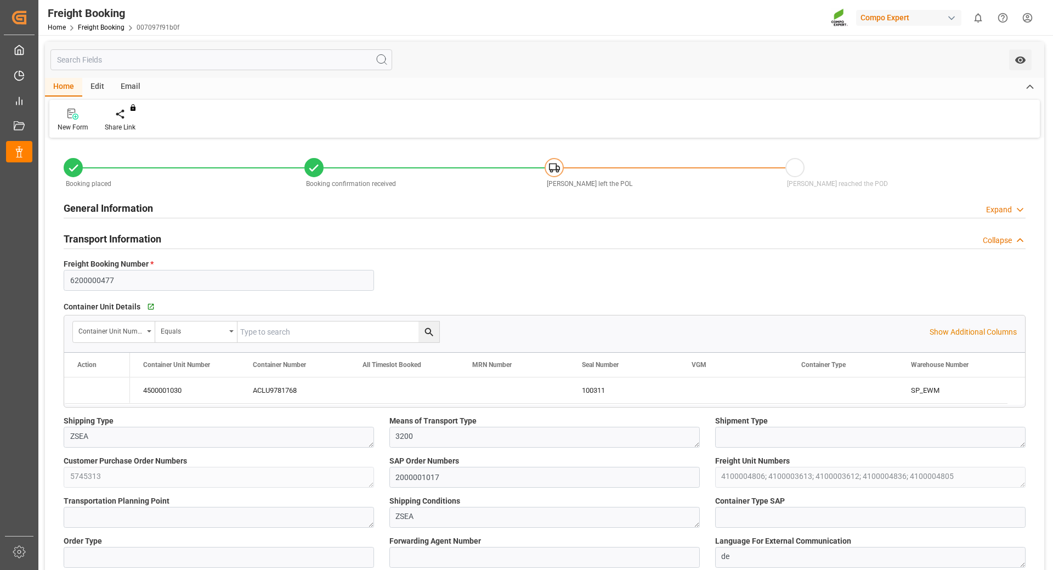
type input "26.08.2025 14:13"
type input "02.09.2025 17:36"
